Goal: Check status: Check status

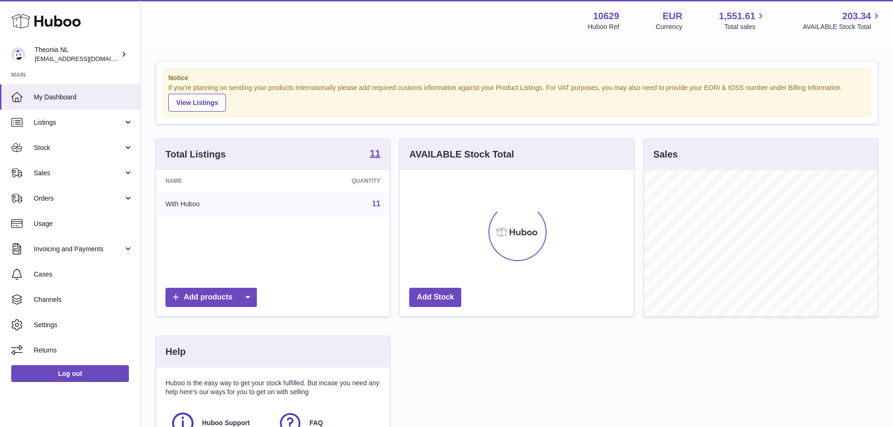
scroll to position [146, 234]
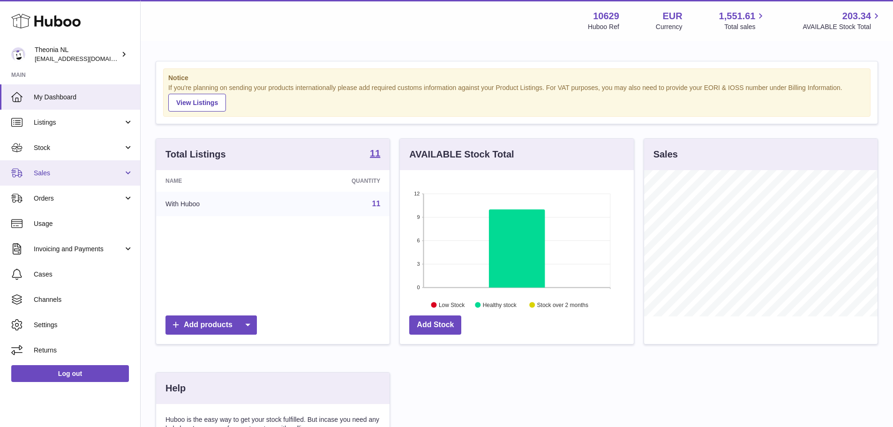
click at [105, 171] on span "Sales" at bounding box center [79, 173] width 90 height 9
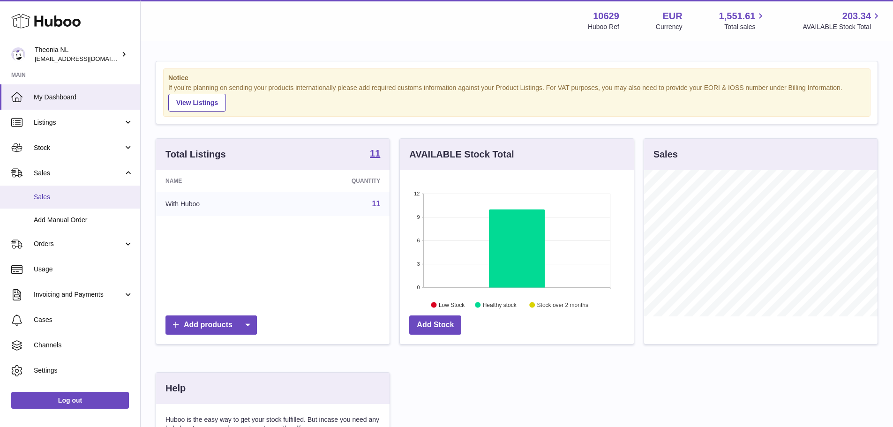
click at [48, 203] on link "Sales" at bounding box center [70, 197] width 140 height 23
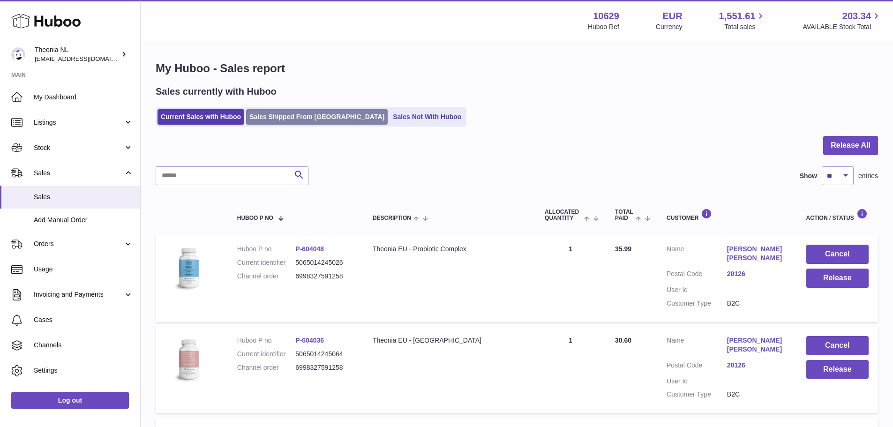
click at [285, 110] on link "Sales Shipped From Huboo" at bounding box center [317, 116] width 142 height 15
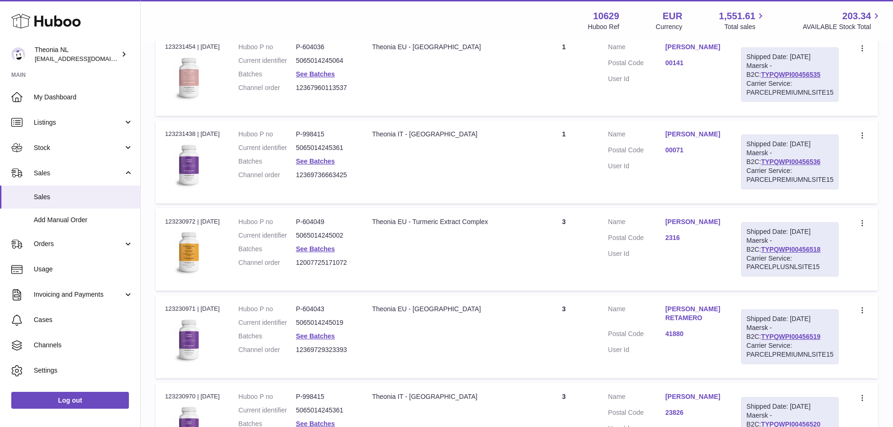
scroll to position [855, 0]
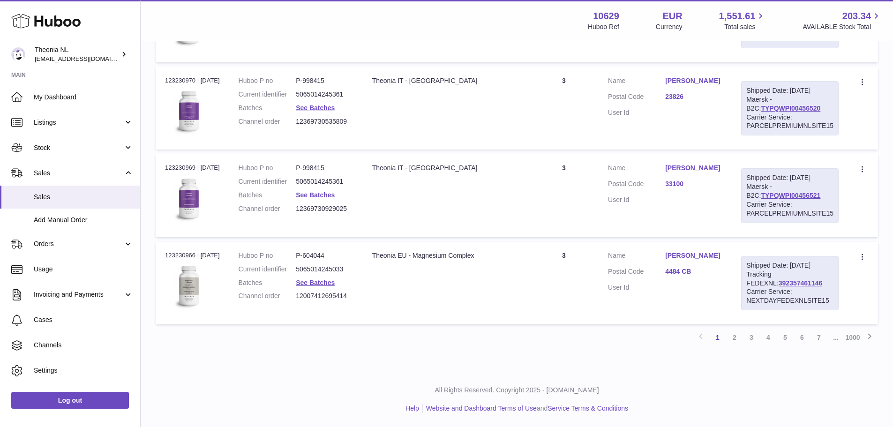
drag, startPoint x: 589, startPoint y: 98, endPoint x: 608, endPoint y: 298, distance: 200.6
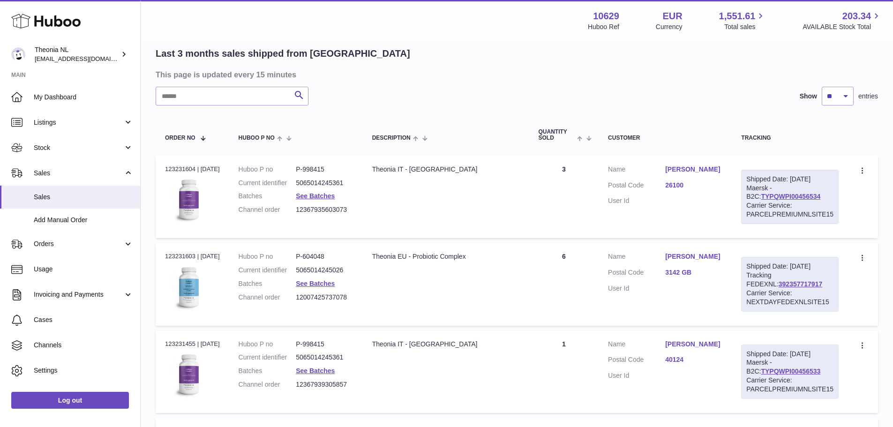
scroll to position [0, 0]
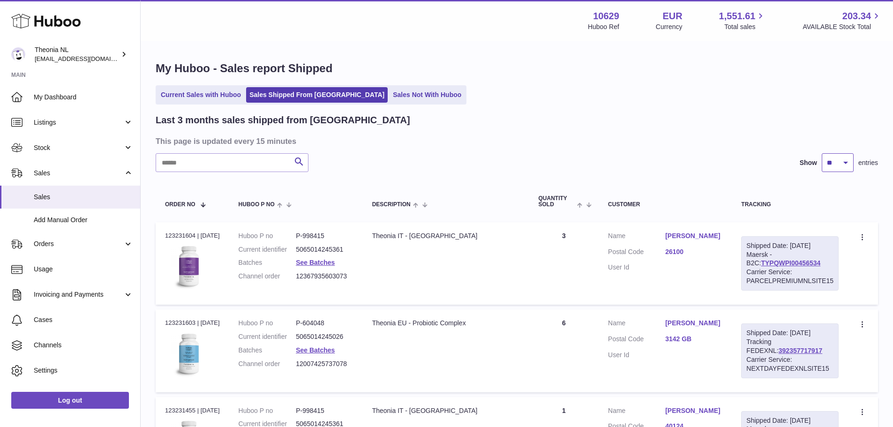
click at [823, 165] on select "** ** **" at bounding box center [838, 162] width 32 height 19
select select "**"
click at [822, 153] on select "** ** **" at bounding box center [838, 162] width 32 height 19
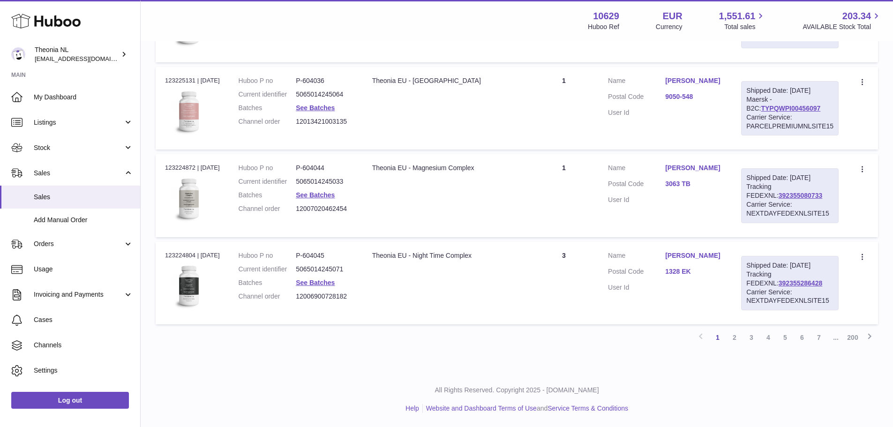
scroll to position [4705, 0]
drag, startPoint x: 724, startPoint y: 246, endPoint x: 730, endPoint y: 381, distance: 135.1
click at [821, 341] on link "7" at bounding box center [818, 337] width 17 height 17
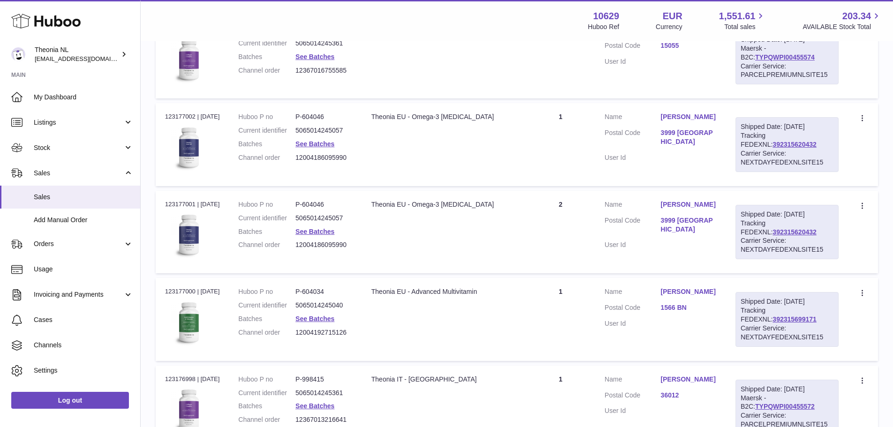
scroll to position [42, 0]
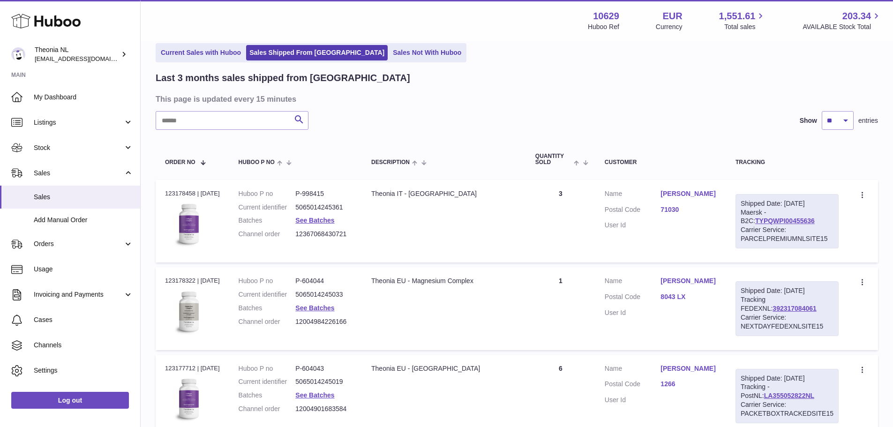
drag, startPoint x: 702, startPoint y: 338, endPoint x: 703, endPoint y: 360, distance: 22.5
click at [706, 317] on dd at bounding box center [688, 312] width 56 height 9
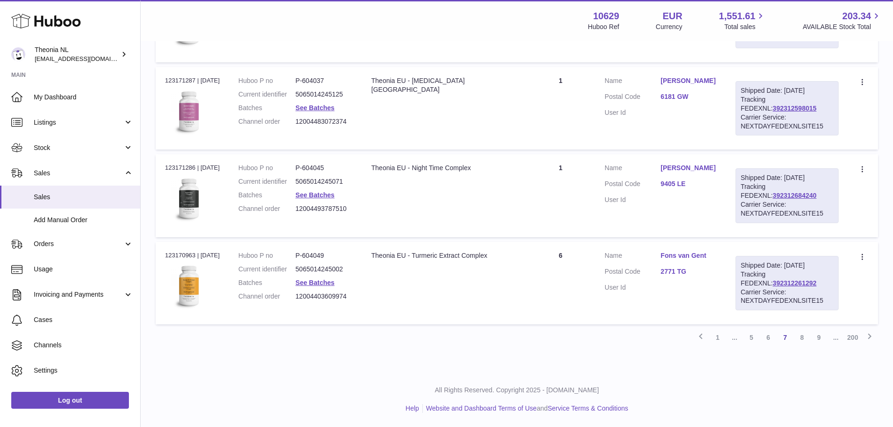
scroll to position [4705, 0]
drag, startPoint x: 673, startPoint y: 207, endPoint x: 668, endPoint y: 356, distance: 149.1
click at [819, 337] on link "9" at bounding box center [818, 337] width 17 height 17
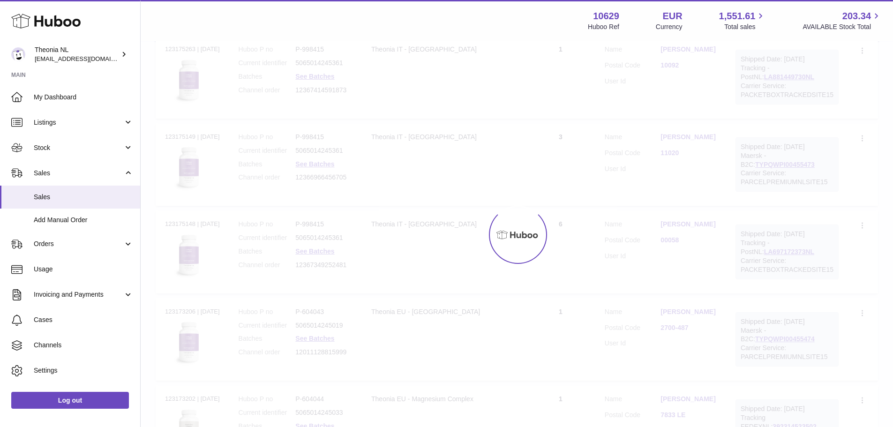
scroll to position [42, 0]
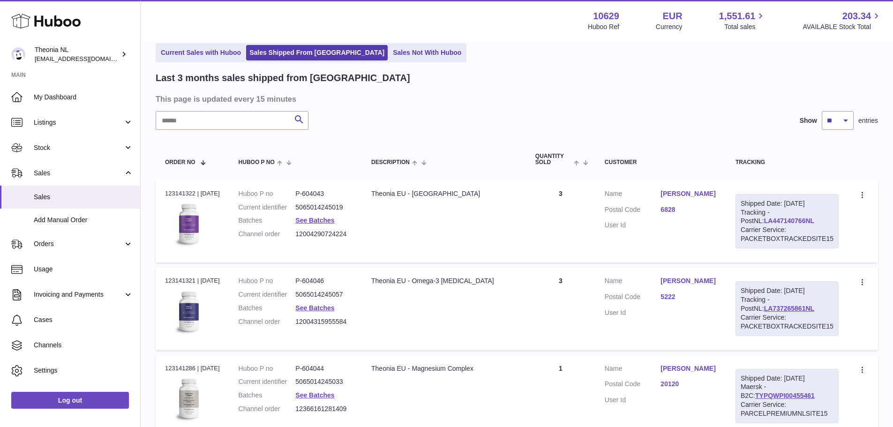
click at [773, 225] on link "LA447140766NL" at bounding box center [789, 220] width 50 height 7
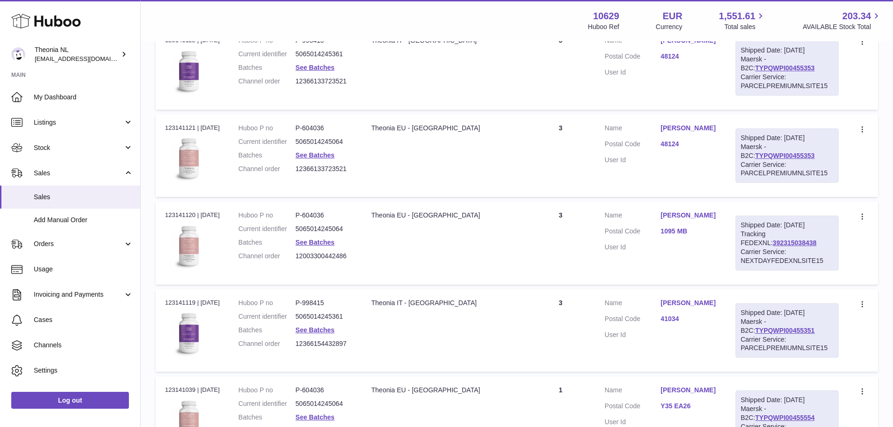
drag, startPoint x: 716, startPoint y: 225, endPoint x: 718, endPoint y: 341, distance: 115.8
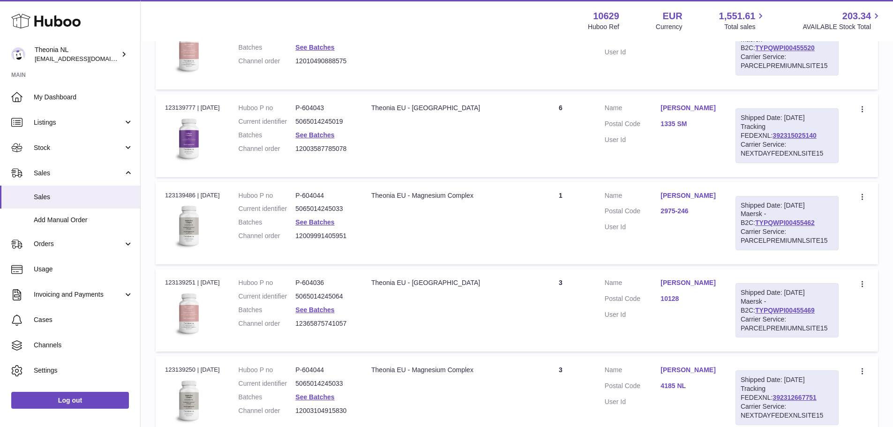
scroll to position [2137, 0]
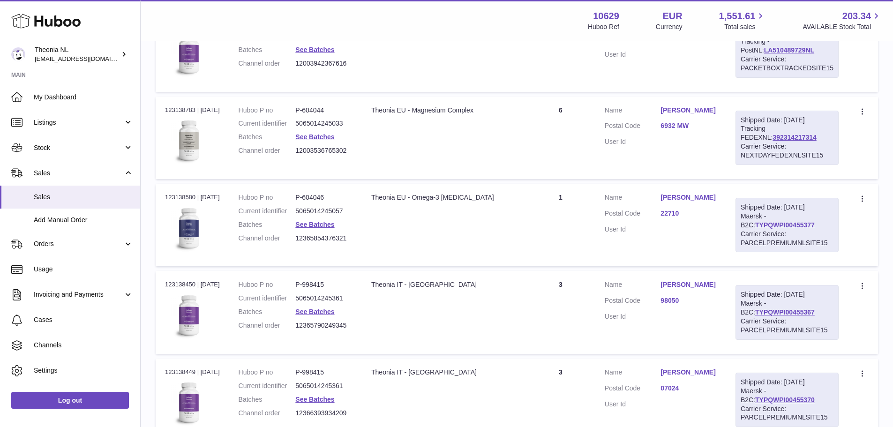
scroll to position [4705, 0]
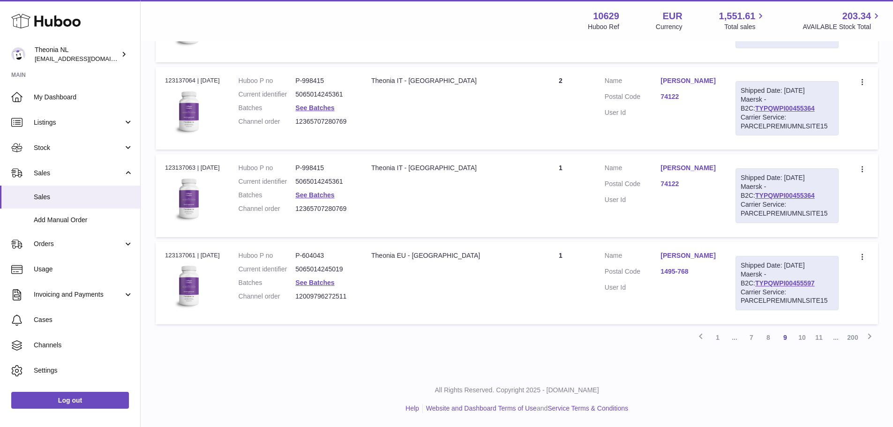
drag, startPoint x: 671, startPoint y: 142, endPoint x: 670, endPoint y: 359, distance: 217.0
click at [825, 337] on link "11" at bounding box center [818, 337] width 17 height 17
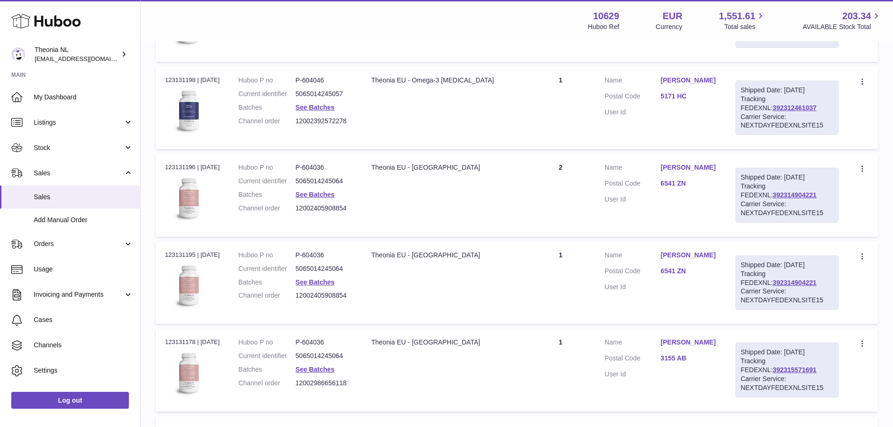
scroll to position [4705, 0]
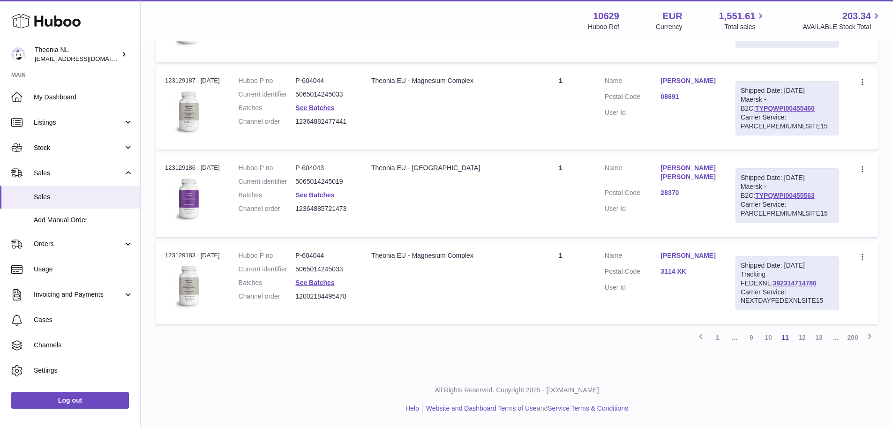
drag, startPoint x: 665, startPoint y: 212, endPoint x: 660, endPoint y: 388, distance: 175.8
click at [820, 336] on link "13" at bounding box center [818, 337] width 17 height 17
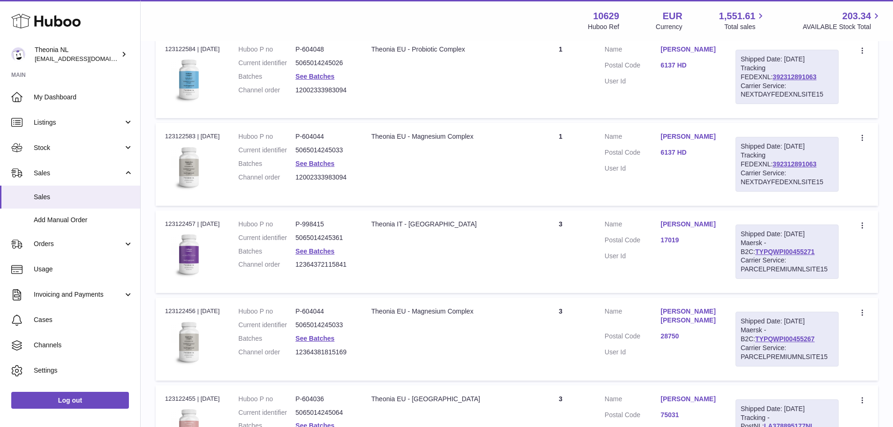
scroll to position [4705, 0]
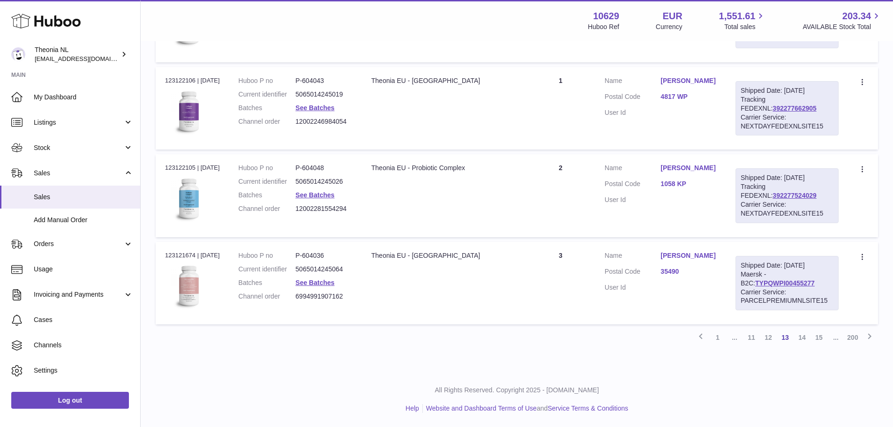
drag, startPoint x: 678, startPoint y: 158, endPoint x: 790, endPoint y: 355, distance: 226.5
click at [803, 335] on link "14" at bounding box center [802, 337] width 17 height 17
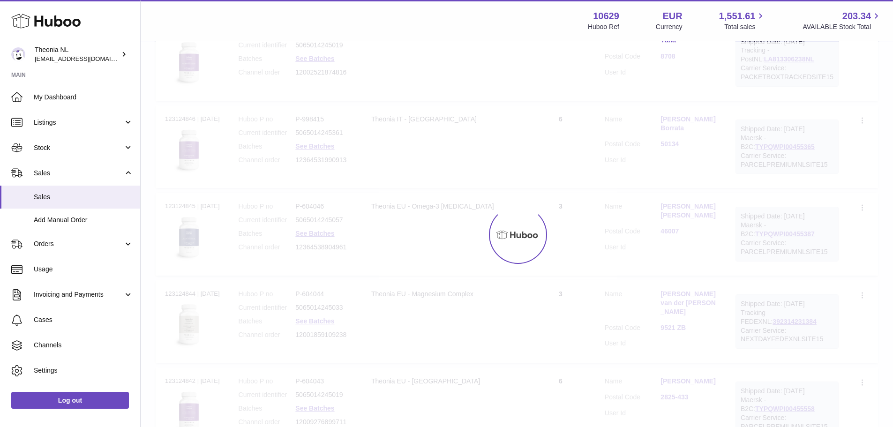
scroll to position [42, 0]
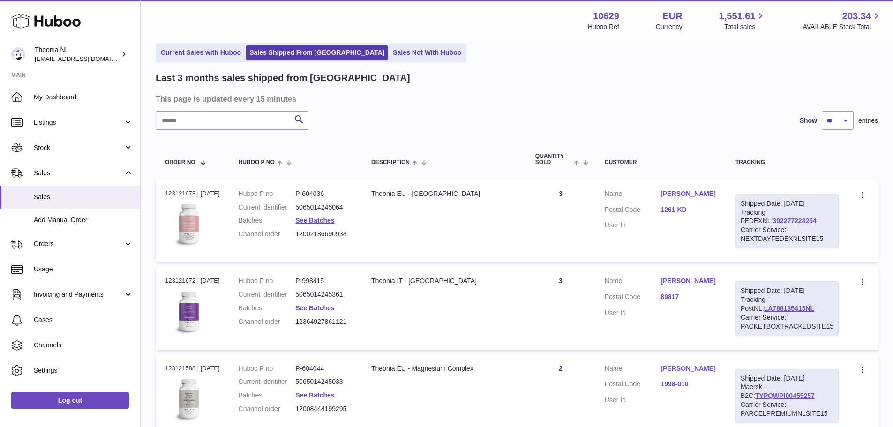
drag, startPoint x: 679, startPoint y: 252, endPoint x: 678, endPoint y: 270, distance: 17.8
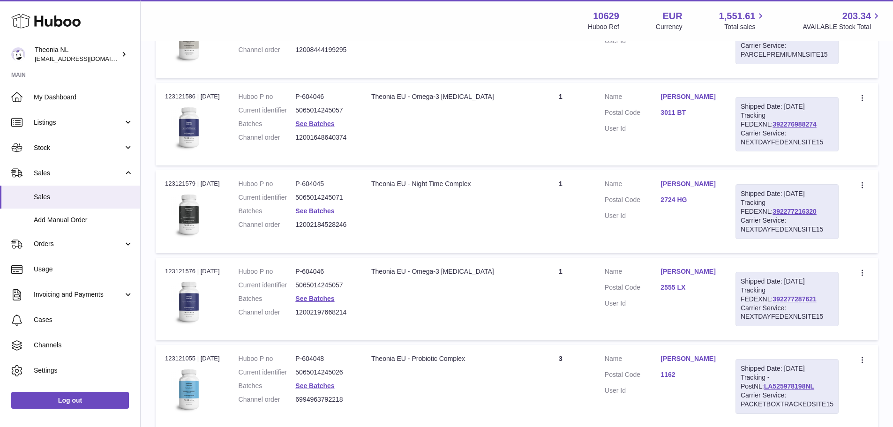
scroll to position [558, 0]
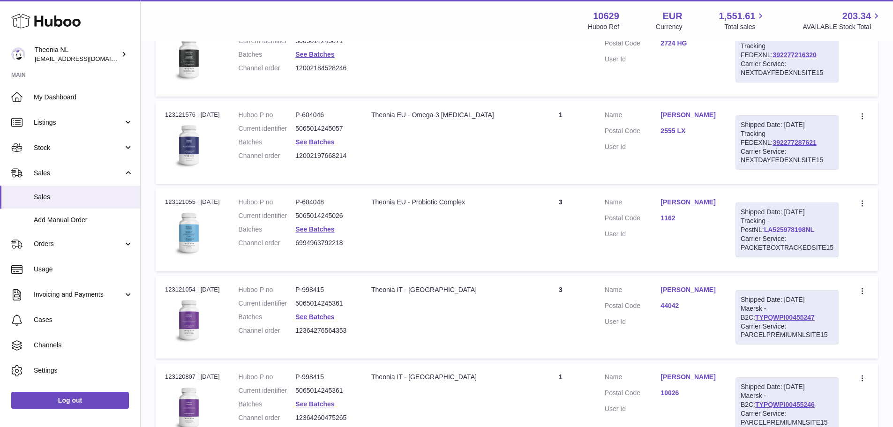
click at [764, 233] on link "LA525978198NL" at bounding box center [789, 229] width 50 height 7
